Goal: Task Accomplishment & Management: Manage account settings

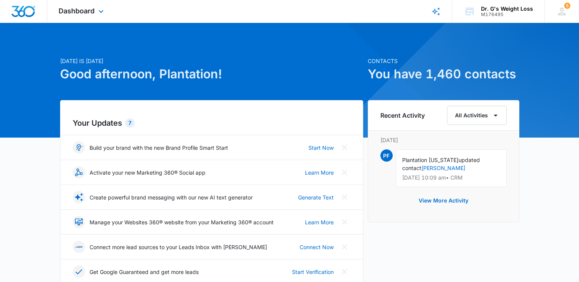
click at [94, 7] on div "Dashboard Apps Reputation Forms CRM Email Social Content Ads Intelligence Files…" at bounding box center [82, 11] width 70 height 23
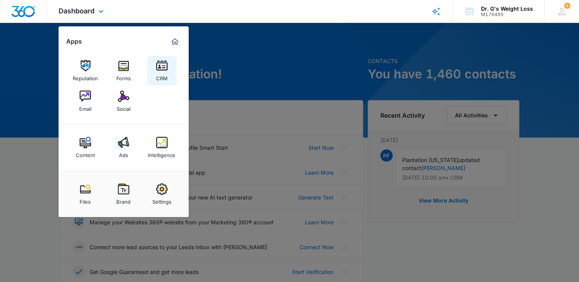
click at [163, 69] on img at bounding box center [161, 65] width 11 height 11
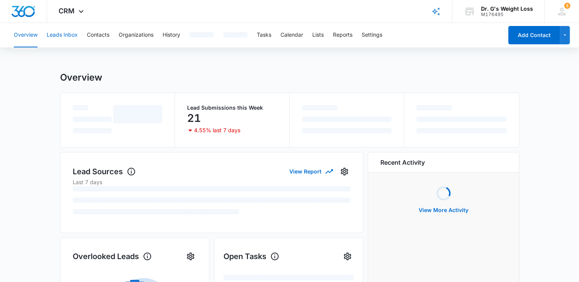
click at [61, 37] on button "Leads Inbox" at bounding box center [62, 35] width 31 height 24
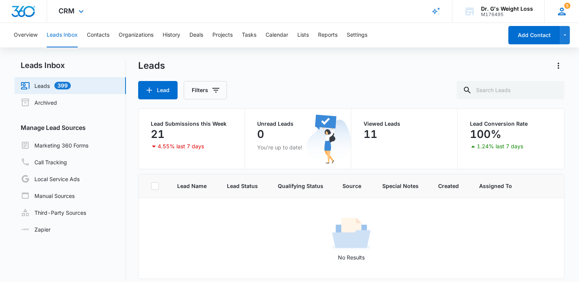
click at [565, 8] on div "5" at bounding box center [561, 11] width 11 height 11
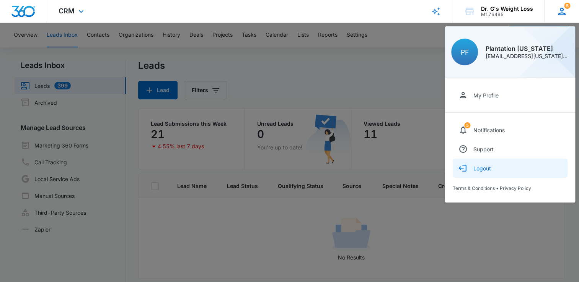
click at [482, 169] on div "Logout" at bounding box center [482, 168] width 18 height 7
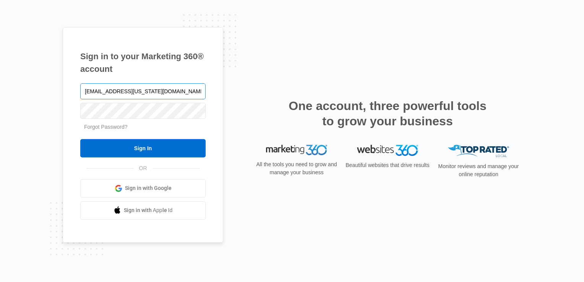
click at [158, 90] on input "Plantation.Florida@drgsweightloss.com" at bounding box center [142, 91] width 125 height 16
type input "deerfield.florida@drgsweightloss.com"
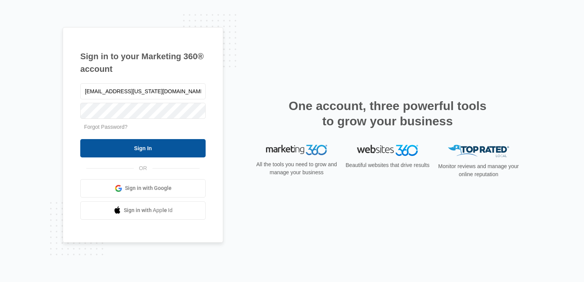
click at [148, 155] on input "Sign In" at bounding box center [142, 148] width 125 height 18
